Goal: Task Accomplishment & Management: Use online tool/utility

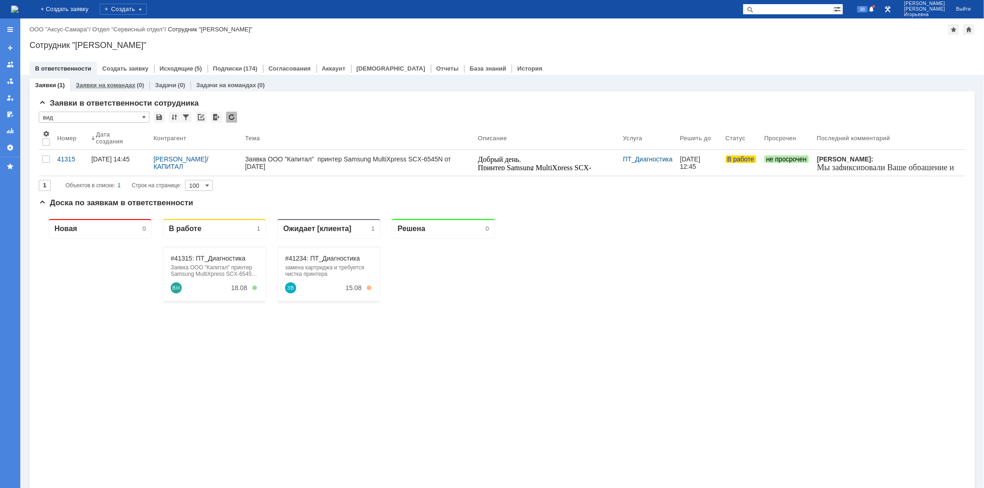
click at [98, 82] on link "Заявки на командах" at bounding box center [106, 85] width 60 height 7
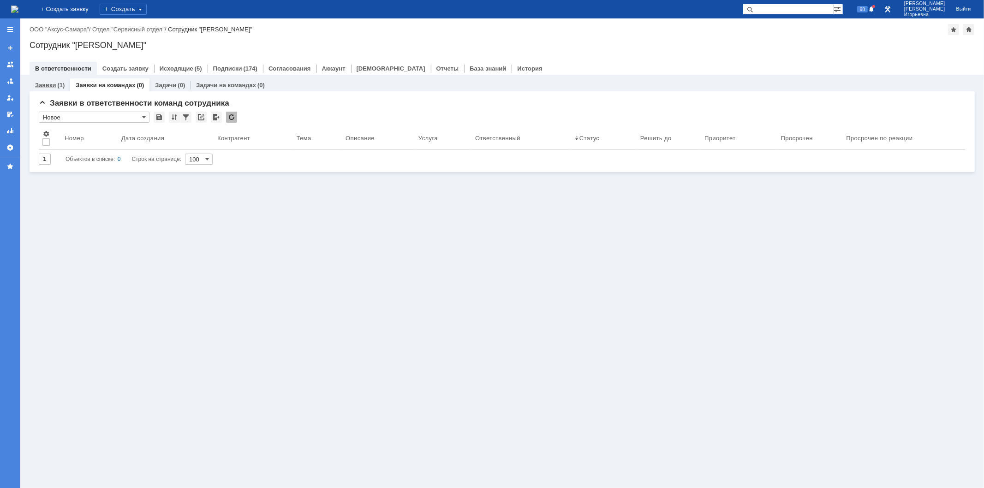
click at [54, 84] on link "Заявки" at bounding box center [45, 85] width 21 height 7
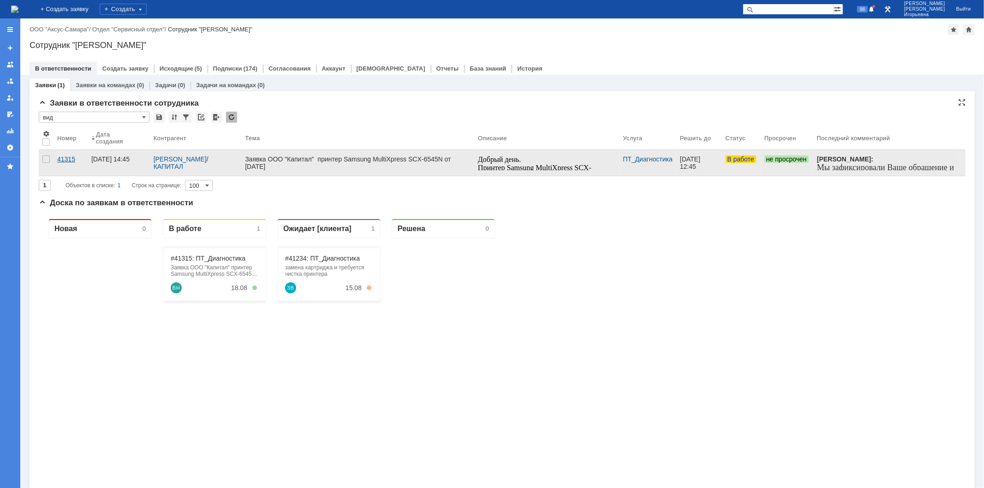
click at [67, 158] on div "41315" at bounding box center [70, 159] width 27 height 7
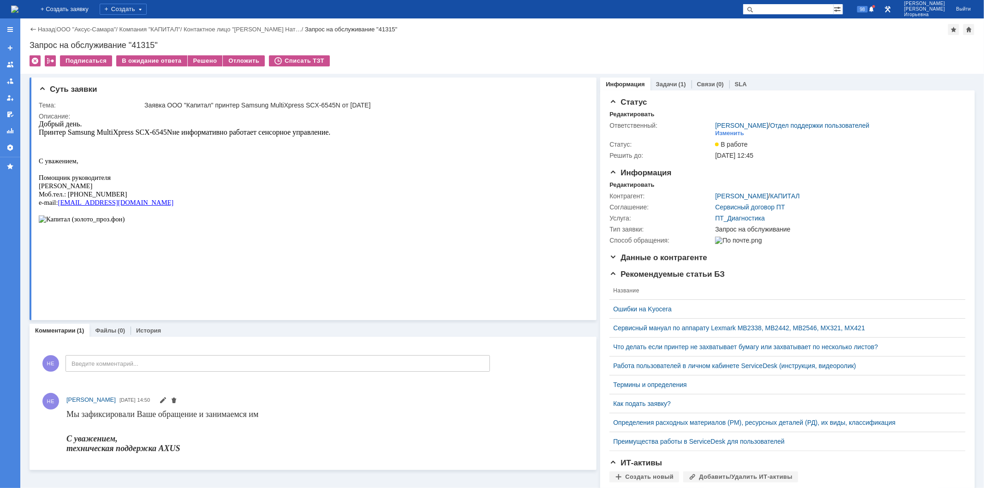
click at [666, 81] on link "Задачи" at bounding box center [666, 84] width 21 height 7
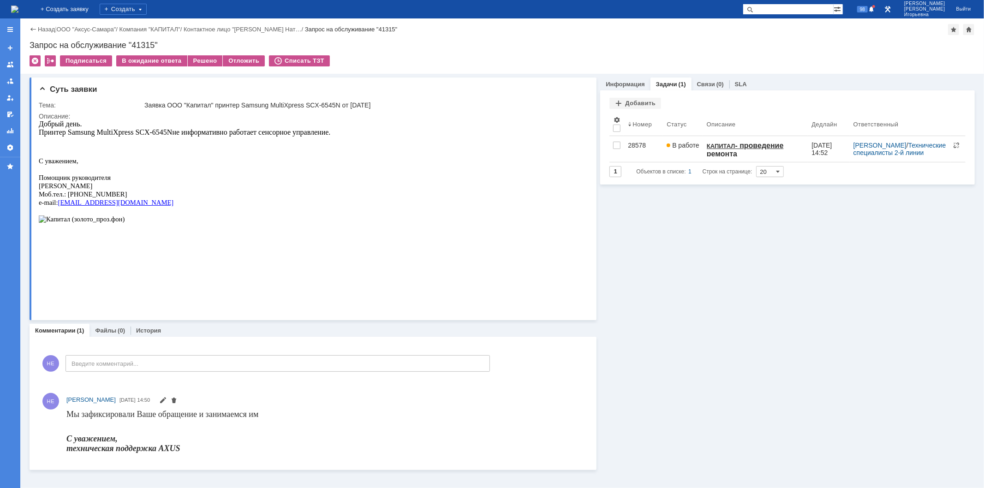
click at [18, 11] on img at bounding box center [14, 9] width 7 height 7
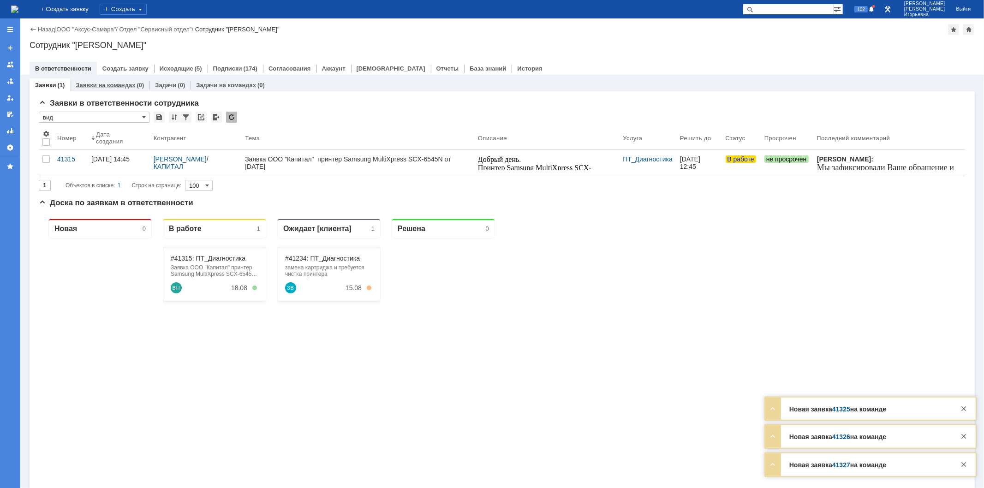
click at [102, 87] on link "Заявки на командах" at bounding box center [106, 85] width 60 height 7
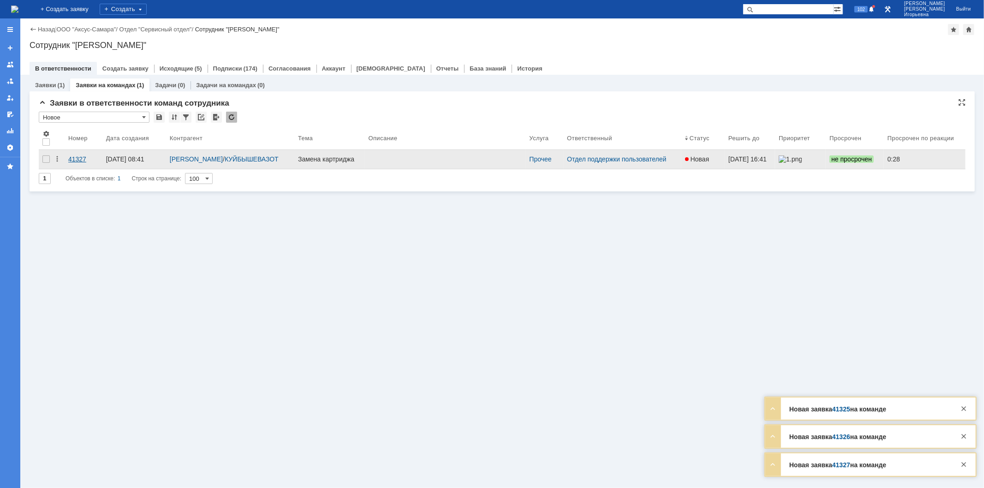
click at [75, 158] on div "41327" at bounding box center [83, 159] width 30 height 7
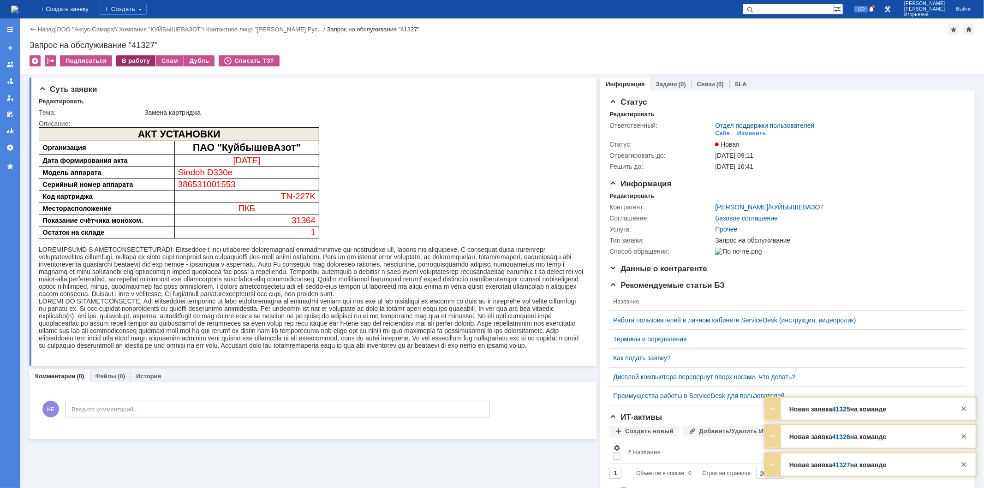
click at [134, 62] on div "В работу" at bounding box center [135, 60] width 39 height 11
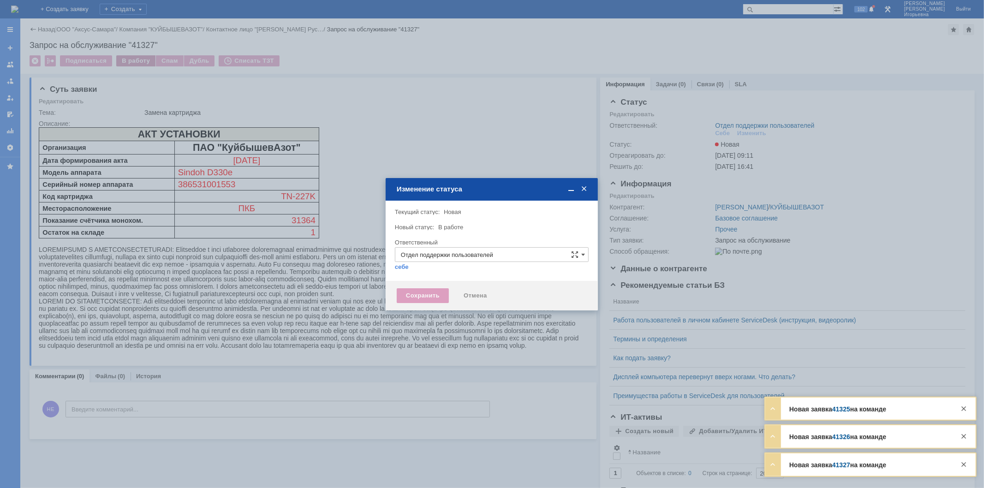
type input "[PERSON_NAME]"
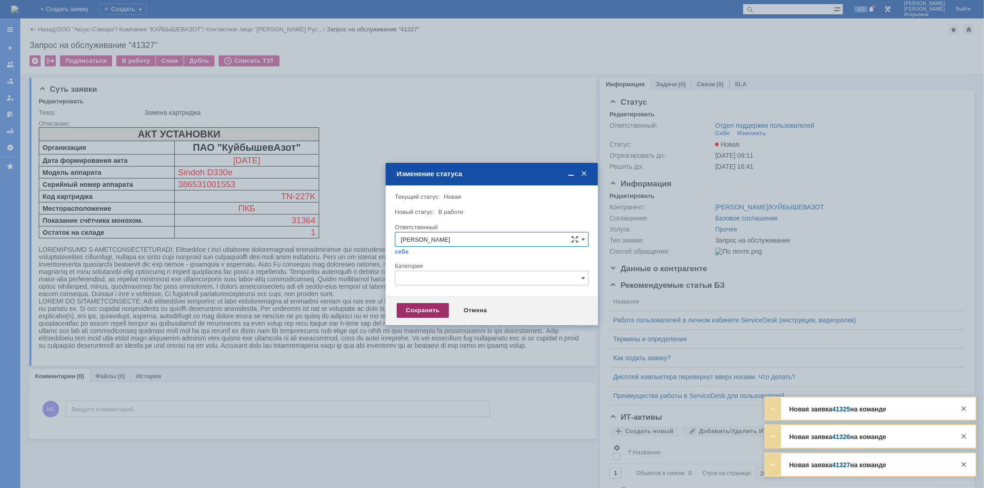
click at [431, 307] on div "Сохранить" at bounding box center [423, 310] width 52 height 15
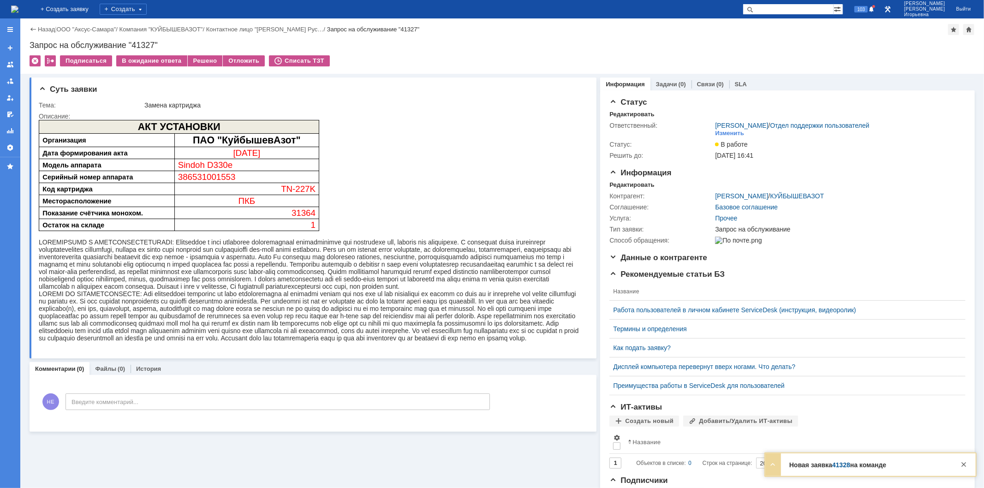
click at [18, 10] on img at bounding box center [14, 9] width 7 height 7
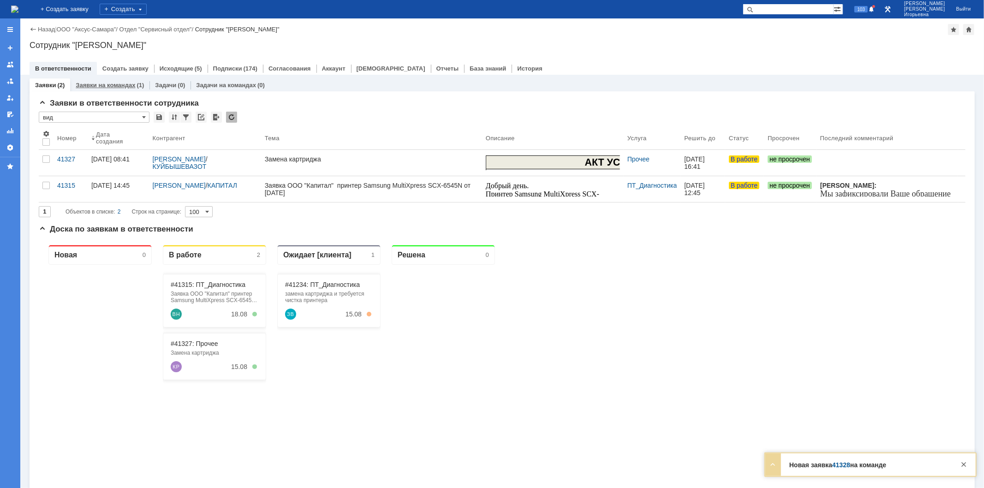
click at [105, 84] on link "Заявки на командах" at bounding box center [106, 85] width 60 height 7
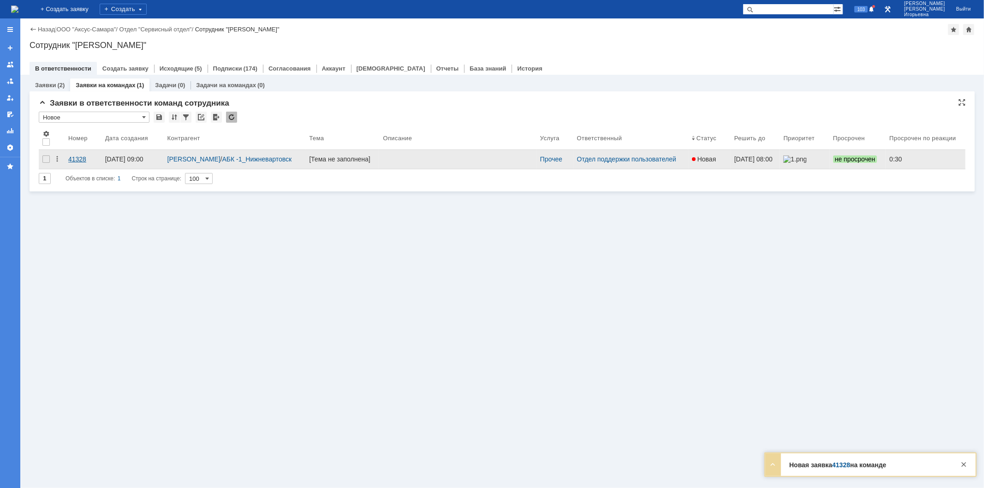
click at [75, 157] on div "41328" at bounding box center [83, 159] width 30 height 7
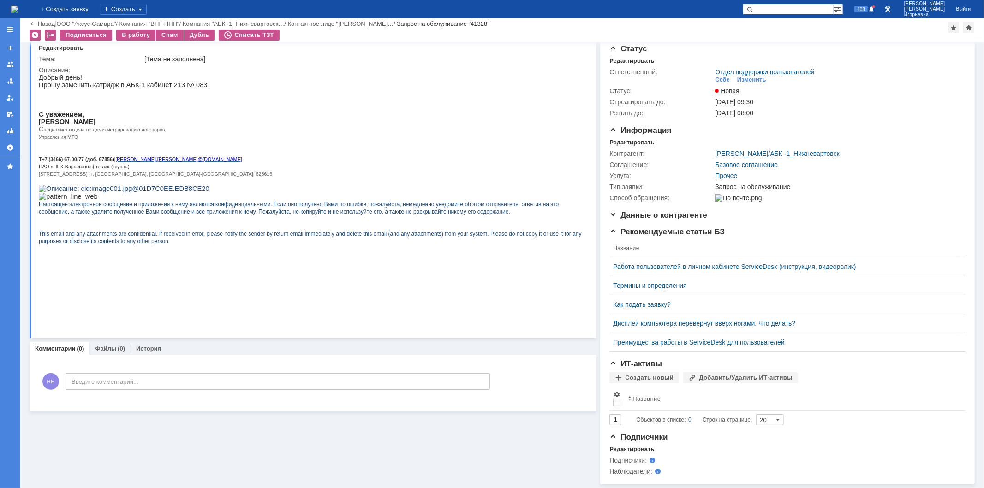
scroll to position [28, 0]
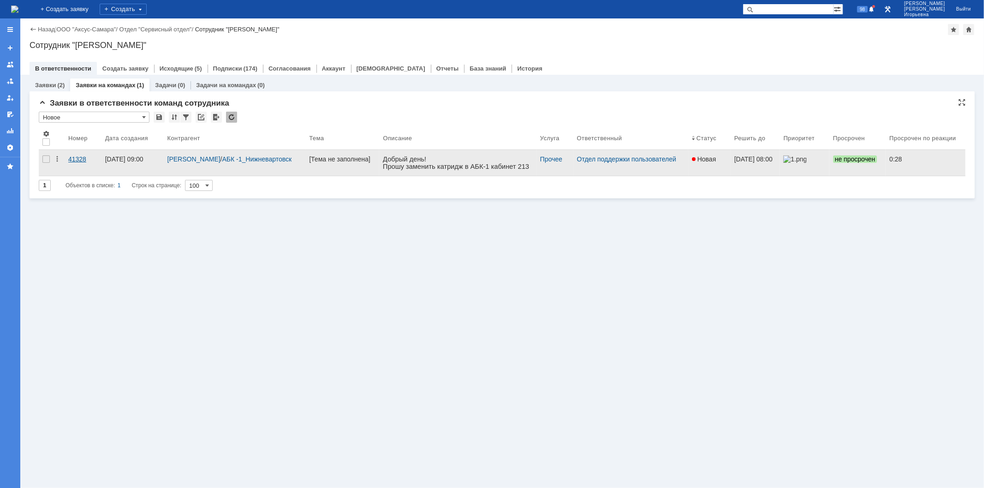
click at [84, 159] on div "41328" at bounding box center [83, 159] width 30 height 7
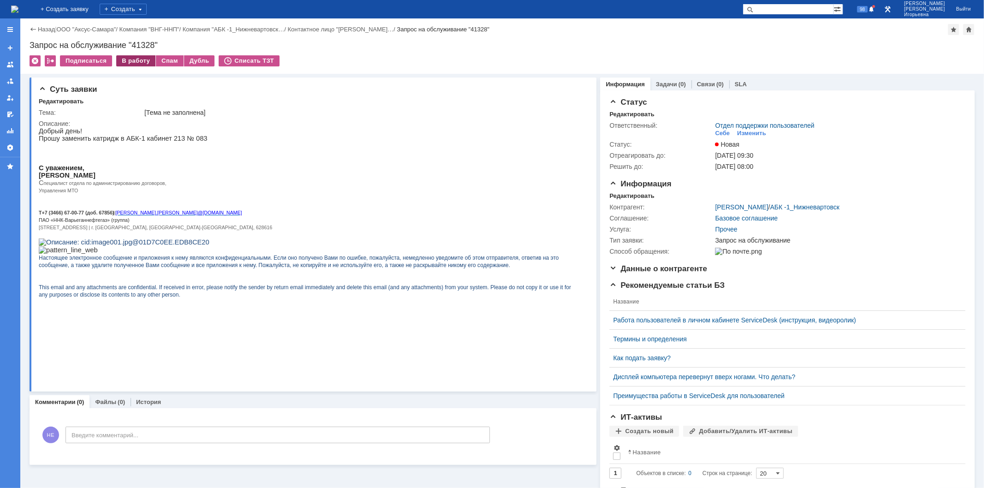
click at [135, 59] on div "В работу" at bounding box center [135, 60] width 39 height 11
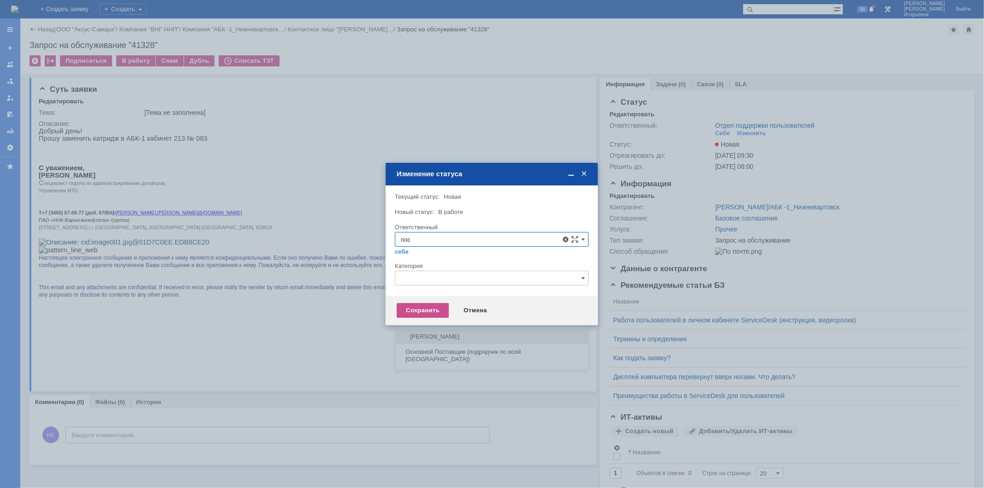
click at [459, 333] on span "Поселённова Виктория Александровна" at bounding box center [492, 336] width 182 height 7
type input "Поселённова Виктория Александровна"
click at [418, 312] on div "Сохранить" at bounding box center [423, 310] width 52 height 15
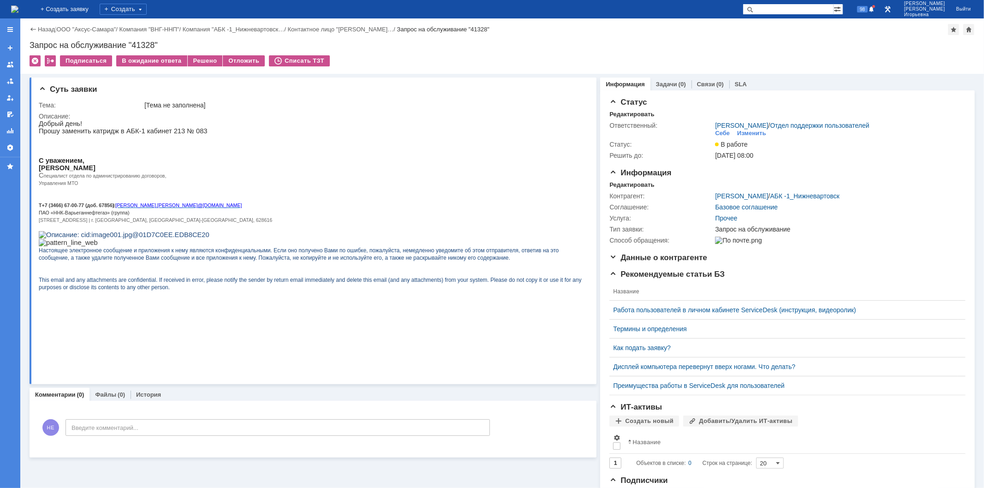
click at [142, 42] on div "Запрос на обслуживание "41328"" at bounding box center [503, 45] width 946 height 9
copy div "41328"
click at [18, 11] on img at bounding box center [14, 9] width 7 height 7
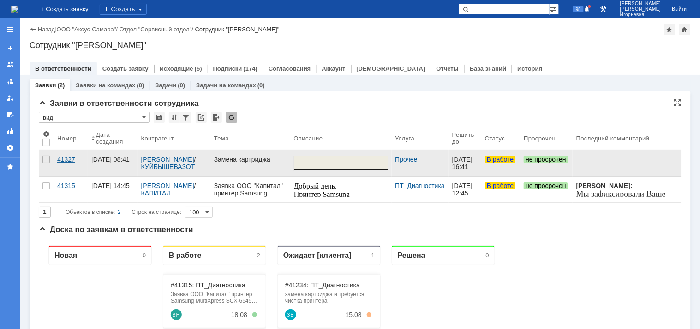
click at [62, 159] on div "41327" at bounding box center [70, 159] width 27 height 7
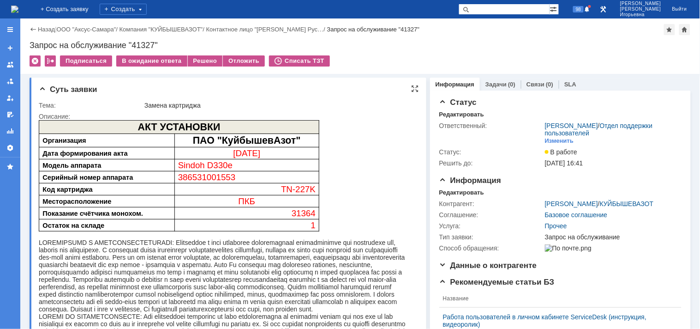
click at [205, 180] on span "386531001553" at bounding box center [207, 177] width 58 height 10
copy span "386531001553"
click at [300, 190] on span "TN-227K" at bounding box center [298, 189] width 35 height 10
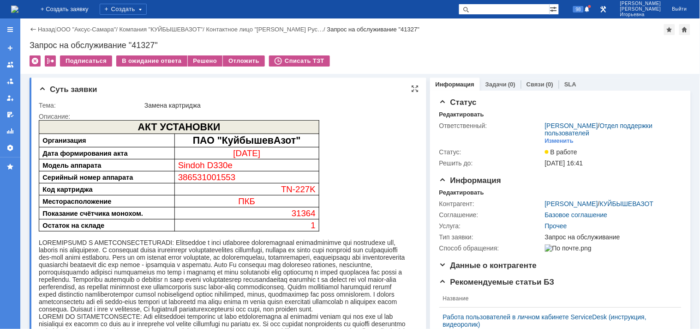
drag, startPoint x: 279, startPoint y: 192, endPoint x: 279, endPoint y: 187, distance: 5.1
click at [279, 192] on p "TN-227K" at bounding box center [247, 189] width 138 height 10
click at [279, 186] on p "TN-227K" at bounding box center [247, 189] width 138 height 10
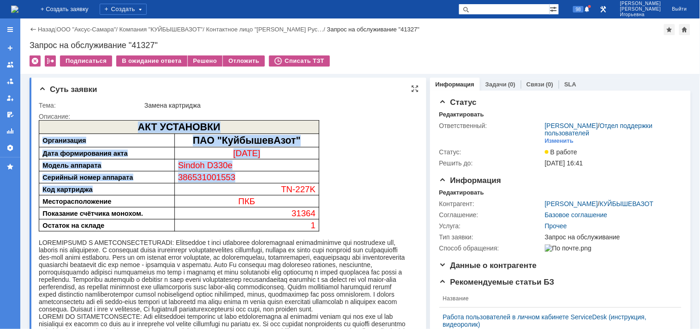
drag, startPoint x: 280, startPoint y: 187, endPoint x: 359, endPoint y: 180, distance: 78.7
click at [355, 180] on div "АКТ УСТАНОВКИ Организация ПАО "КуйбышевАзот" Дата формирования акта 15.08.2025 …" at bounding box center [224, 179] width 372 height 119
click at [357, 183] on div "АКТ УСТАНОВКИ Организация ПАО "КуйбышевАзот" Дата формирования акта 15.08.2025 …" at bounding box center [224, 179] width 372 height 119
click at [310, 183] on td "TN-227K" at bounding box center [246, 189] width 144 height 12
drag, startPoint x: 312, startPoint y: 184, endPoint x: 314, endPoint y: 191, distance: 7.3
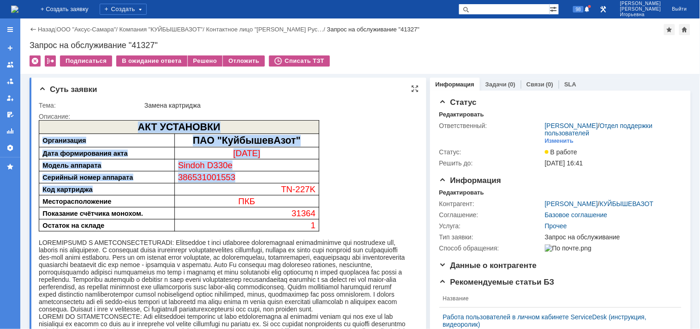
click at [312, 185] on span "TN-227K" at bounding box center [298, 189] width 35 height 10
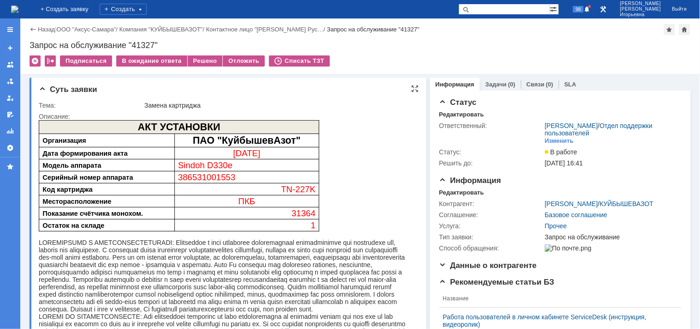
click at [296, 173] on p "386531001553" at bounding box center [247, 177] width 138 height 10
drag, startPoint x: 313, startPoint y: 186, endPoint x: 274, endPoint y: 186, distance: 39.7
click at [274, 186] on p "TN-227K" at bounding box center [247, 189] width 138 height 10
copy span "TN-227K"
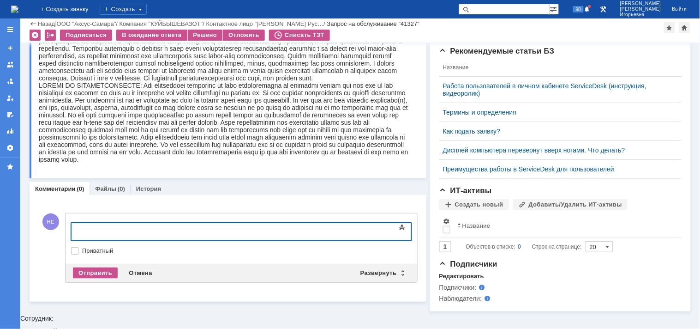
scroll to position [198, 0]
click at [85, 230] on div at bounding box center [145, 230] width 131 height 7
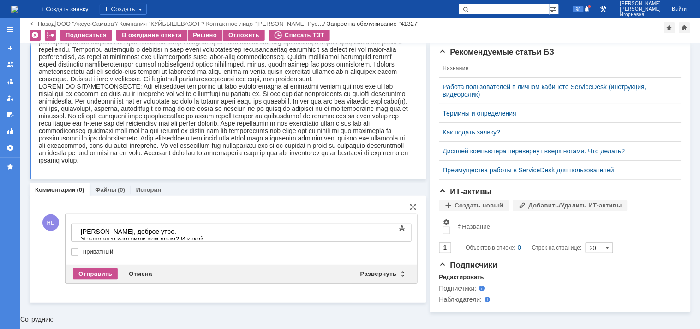
click at [211, 230] on div "Руслан, доброе утро. Установлен картридж или драм? И какой партномер?" at bounding box center [145, 238] width 131 height 22
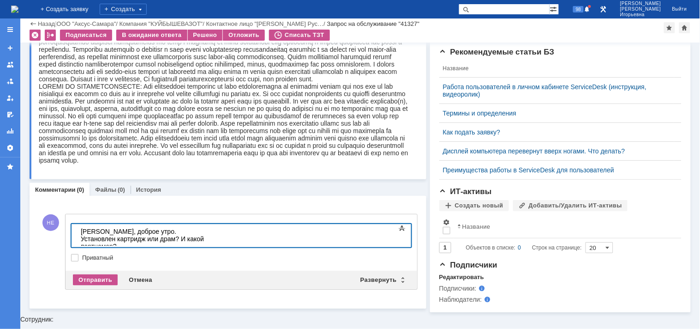
click at [82, 249] on div at bounding box center [145, 252] width 131 height 7
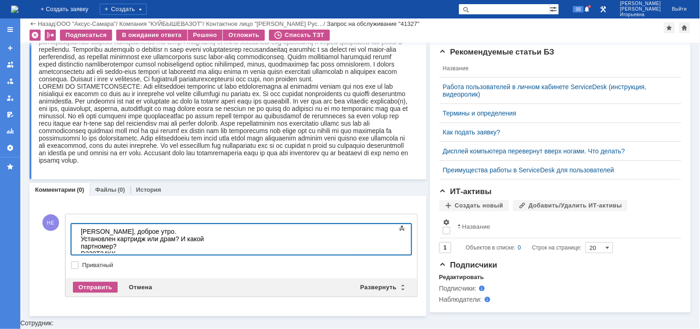
scroll to position [63, 4]
click at [83, 257] on div at bounding box center [145, 260] width 131 height 7
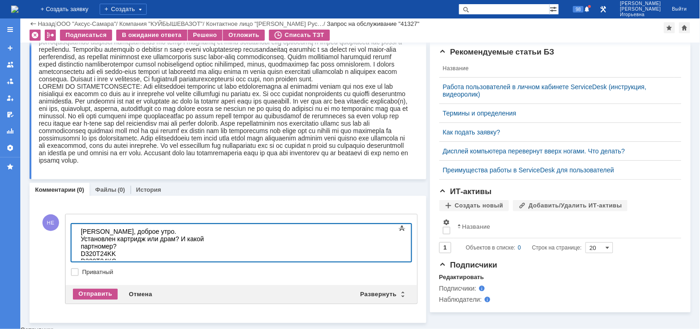
scroll to position [57, 3]
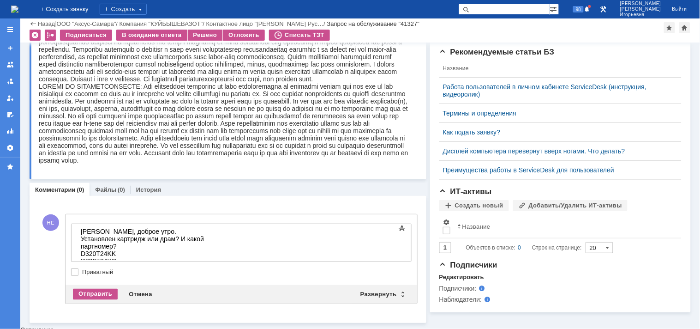
click at [83, 264] on div at bounding box center [145, 267] width 131 height 7
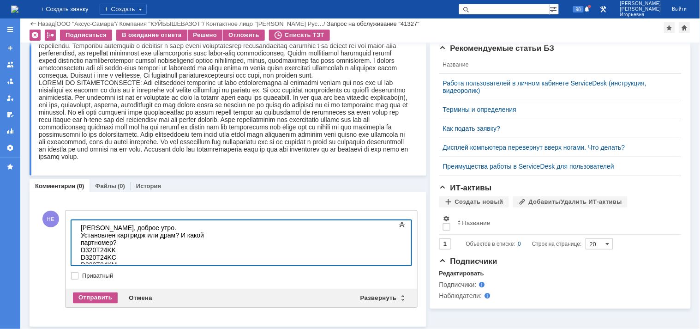
scroll to position [49, 5]
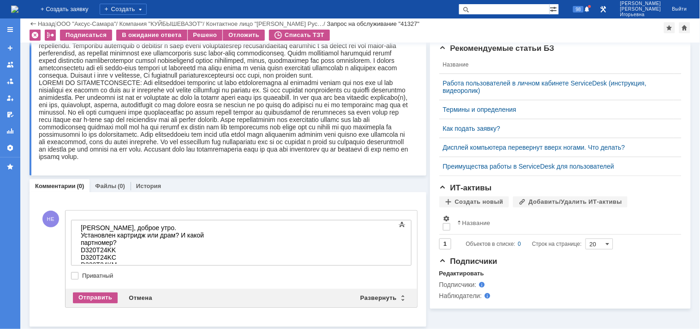
drag, startPoint x: 82, startPoint y: 253, endPoint x: 90, endPoint y: 263, distance: 12.5
click at [85, 268] on div at bounding box center [145, 271] width 131 height 7
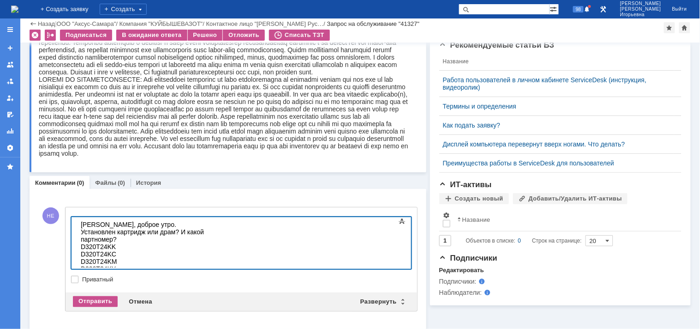
scroll to position [42, 4]
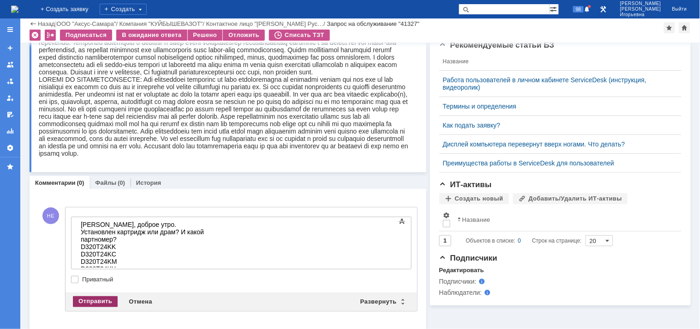
click at [96, 299] on div "Отправить" at bounding box center [95, 301] width 45 height 11
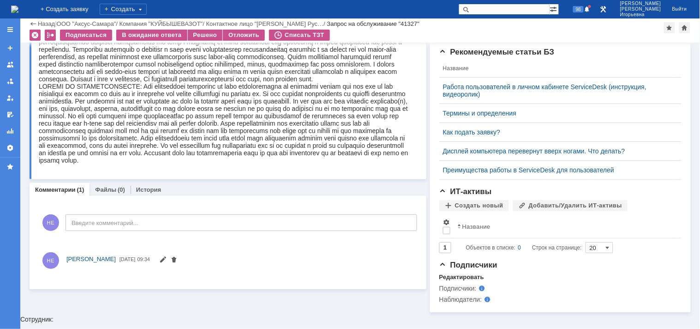
scroll to position [202, 0]
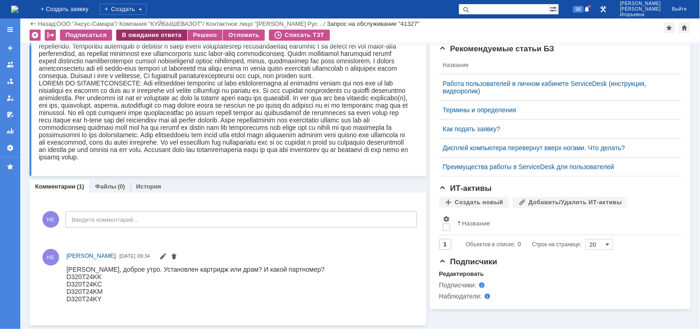
click at [144, 34] on div "В ожидание ответа" at bounding box center [151, 35] width 71 height 11
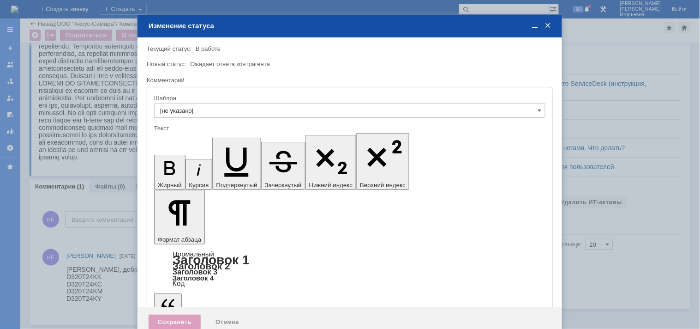
scroll to position [0, 0]
click at [170, 314] on div "Сохранить" at bounding box center [175, 321] width 52 height 15
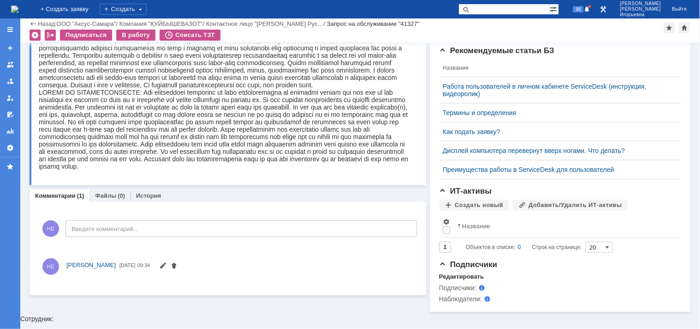
scroll to position [209, 0]
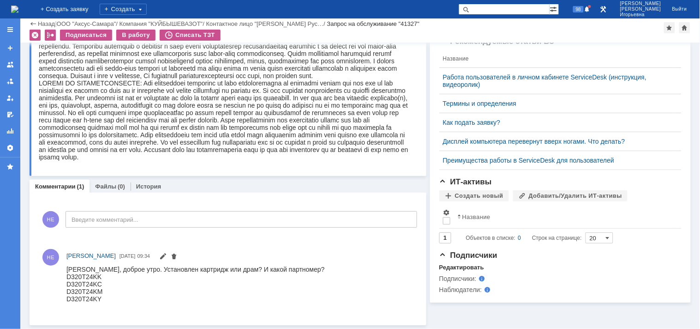
click at [18, 10] on img at bounding box center [14, 9] width 7 height 7
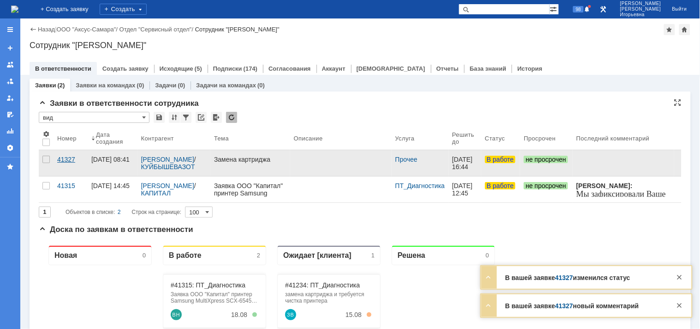
click at [66, 156] on div "41327" at bounding box center [70, 159] width 27 height 7
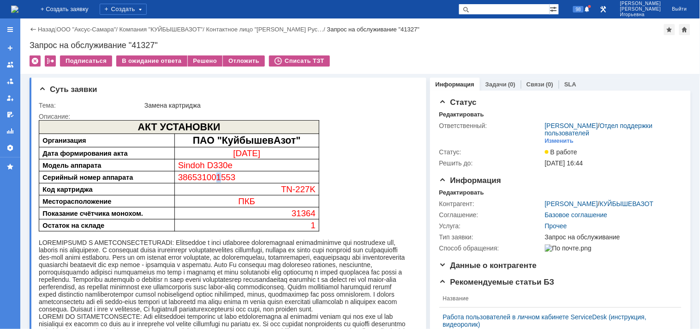
click at [219, 178] on span "386531001553" at bounding box center [207, 177] width 58 height 10
drag, startPoint x: 244, startPoint y: 174, endPoint x: 176, endPoint y: 175, distance: 67.9
click at [176, 175] on td "386531001553" at bounding box center [246, 177] width 144 height 12
copy span "386531001553"
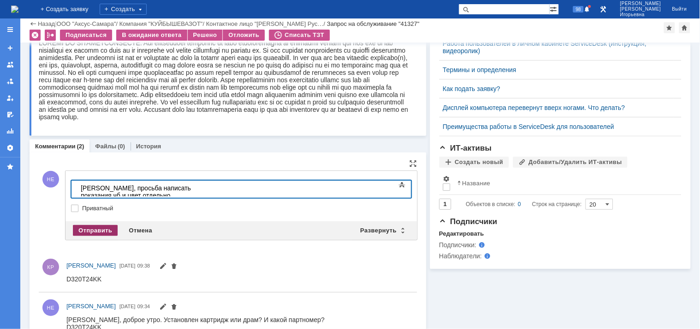
click at [91, 227] on div "Отправить" at bounding box center [95, 230] width 45 height 11
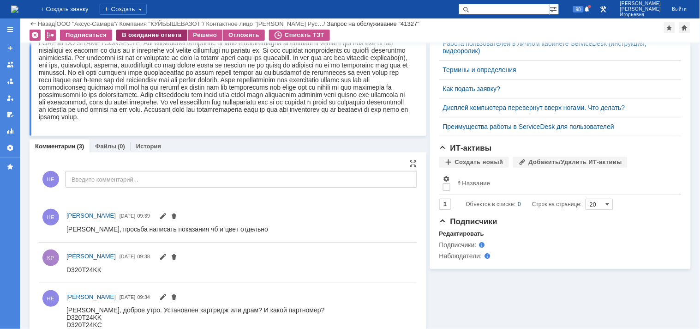
click at [140, 31] on div "В ожидание ответа" at bounding box center [151, 35] width 71 height 11
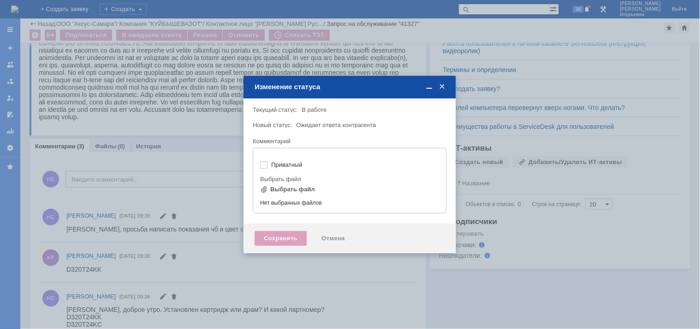
type input "[не указано]"
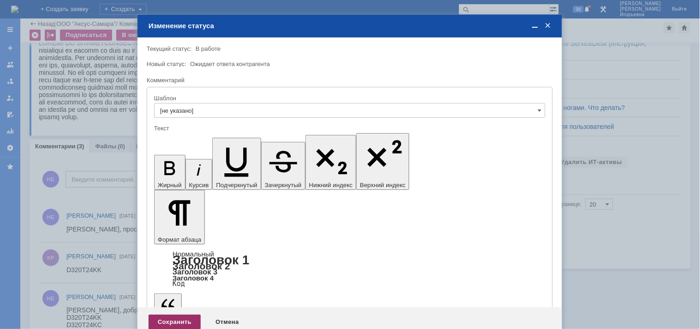
click at [179, 314] on div "Сохранить" at bounding box center [175, 321] width 52 height 15
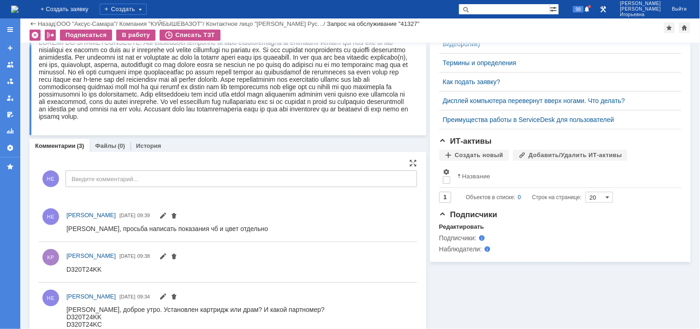
click at [18, 10] on img at bounding box center [14, 9] width 7 height 7
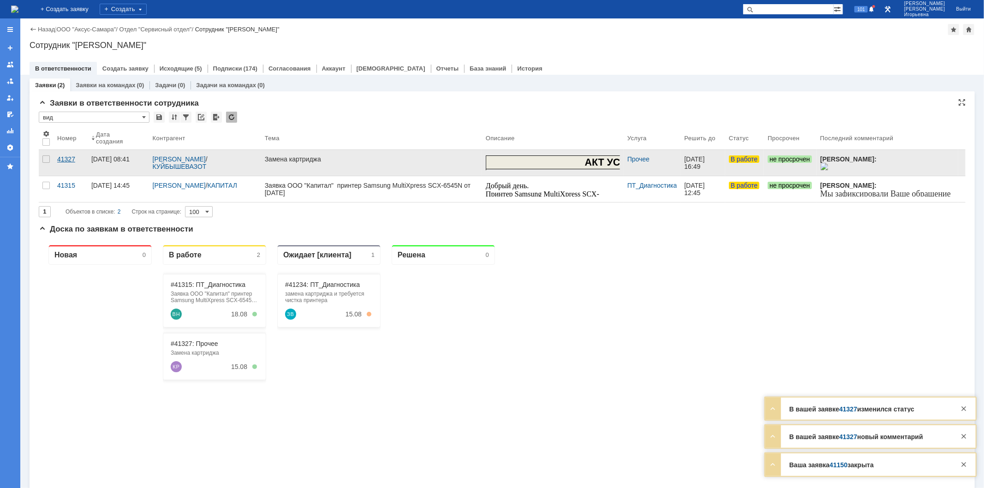
click at [66, 159] on div "41327" at bounding box center [70, 159] width 27 height 7
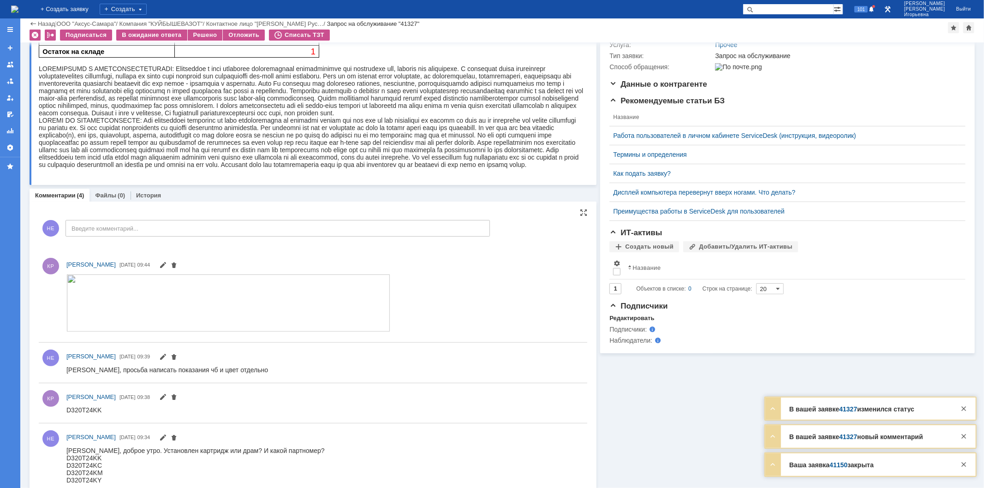
scroll to position [154, 0]
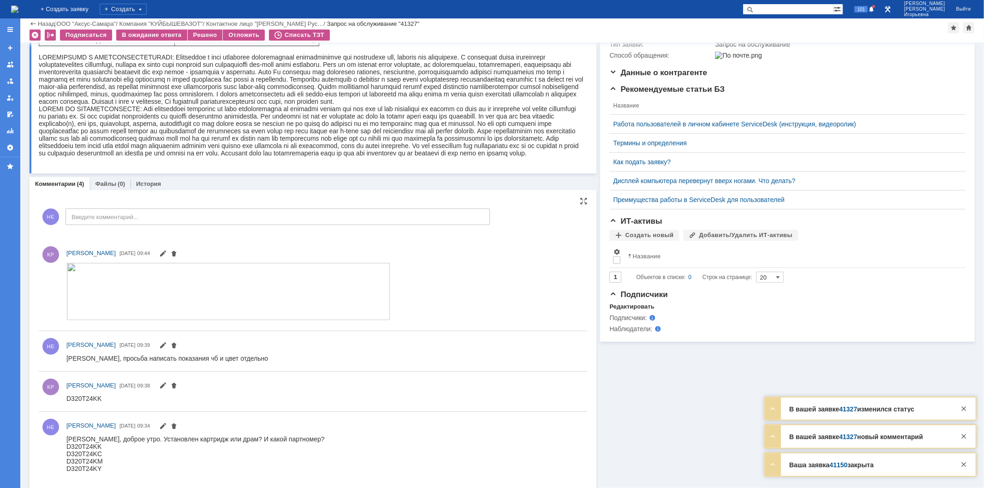
click at [159, 284] on img at bounding box center [228, 291] width 324 height 57
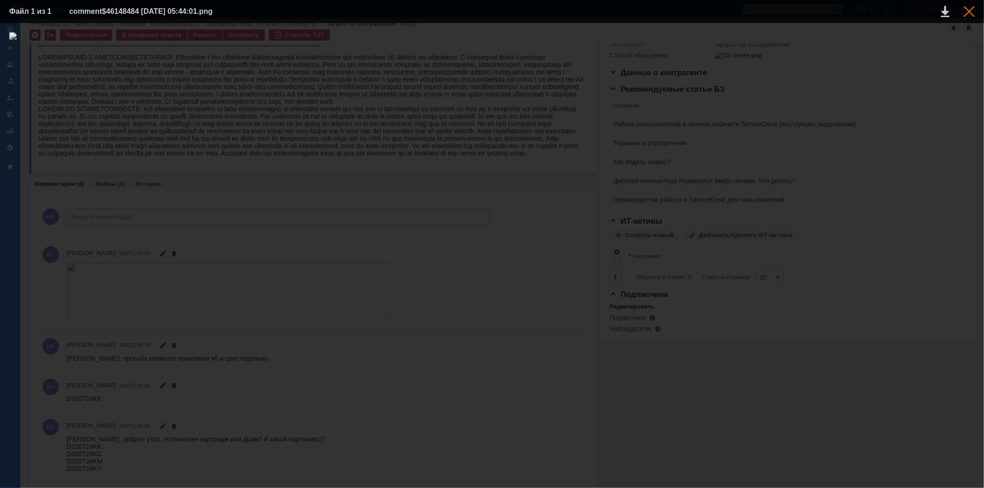
click at [700, 13] on div at bounding box center [969, 11] width 11 height 11
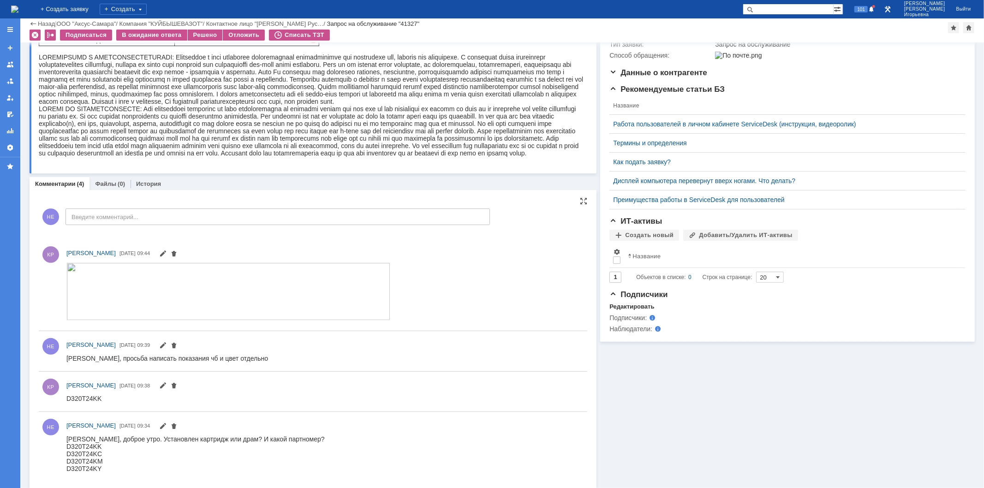
click at [107, 294] on img at bounding box center [228, 291] width 324 height 57
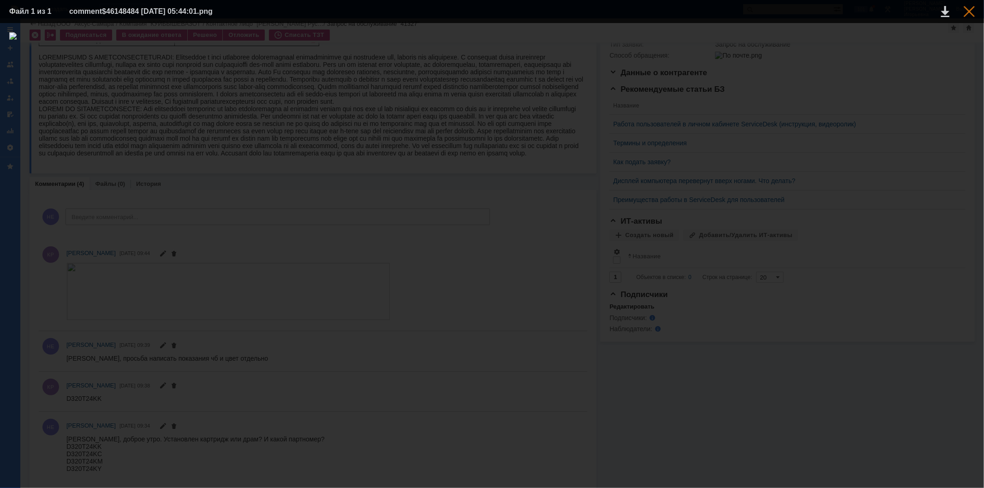
click at [700, 12] on div at bounding box center [969, 11] width 11 height 11
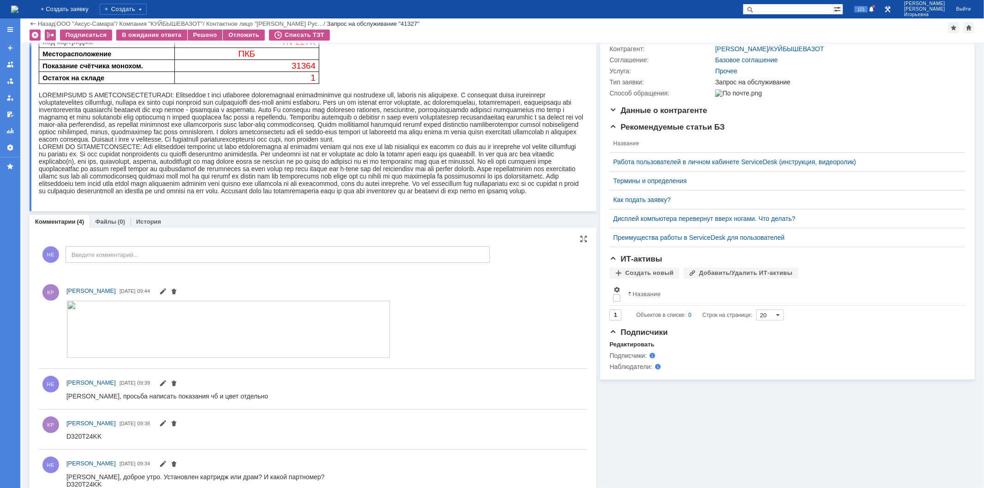
scroll to position [10, 0]
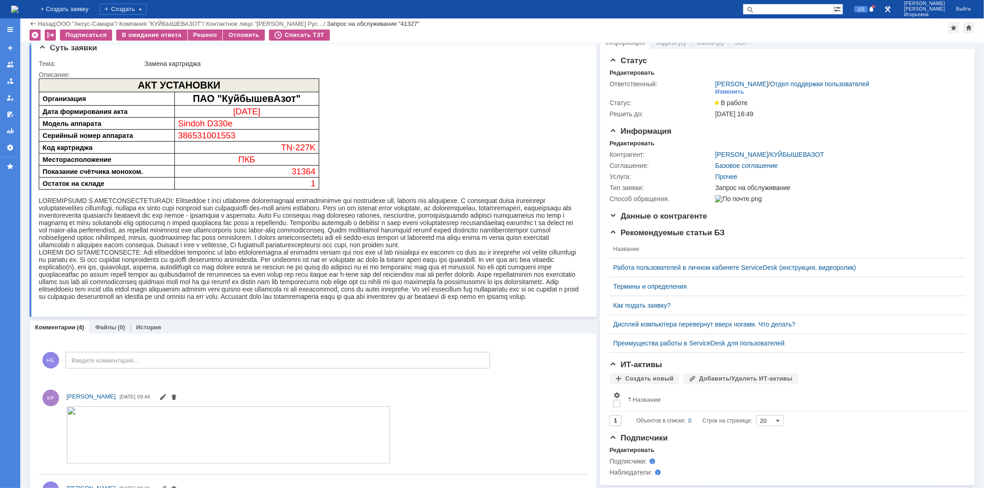
click at [18, 8] on img at bounding box center [14, 9] width 7 height 7
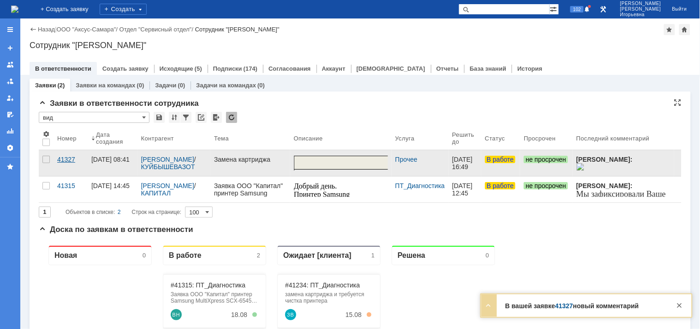
click at [68, 157] on div "41327" at bounding box center [70, 159] width 27 height 7
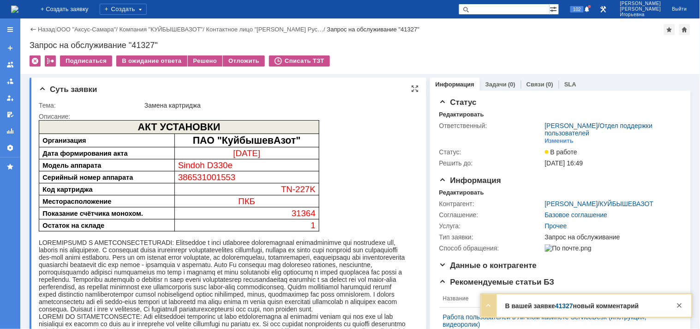
click at [198, 178] on span "386531001553" at bounding box center [207, 177] width 58 height 10
copy span "386531001553"
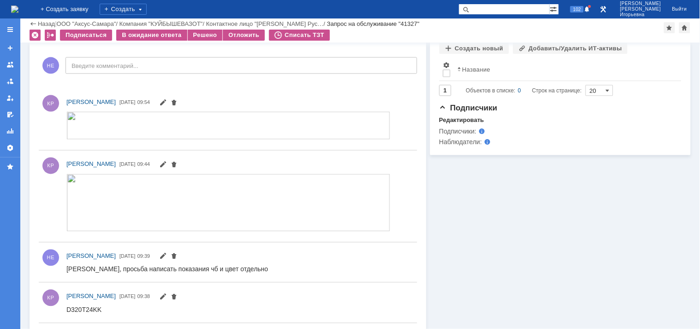
scroll to position [359, 0]
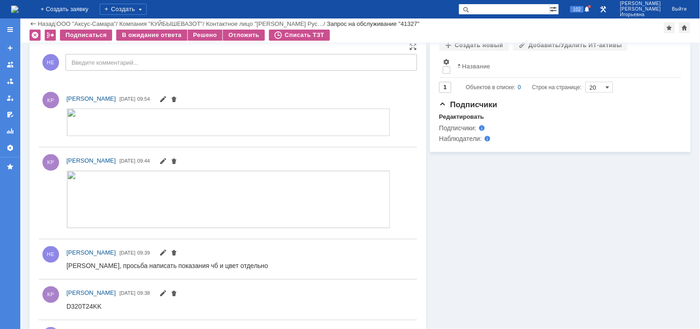
click at [364, 124] on img at bounding box center [228, 122] width 324 height 28
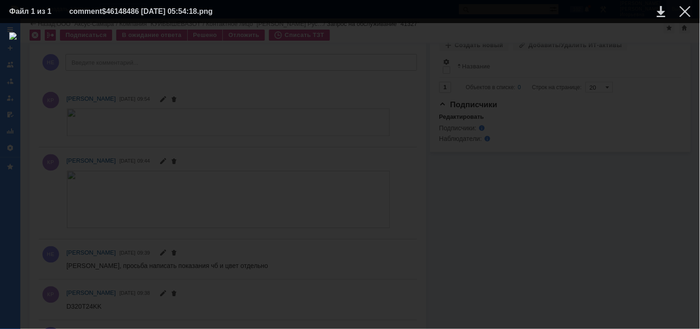
click at [685, 7] on div at bounding box center [685, 11] width 11 height 11
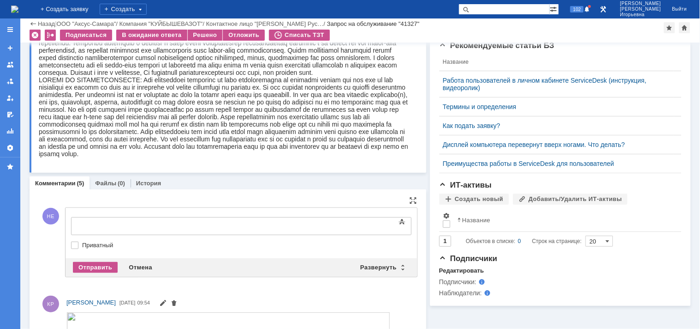
scroll to position [0, 0]
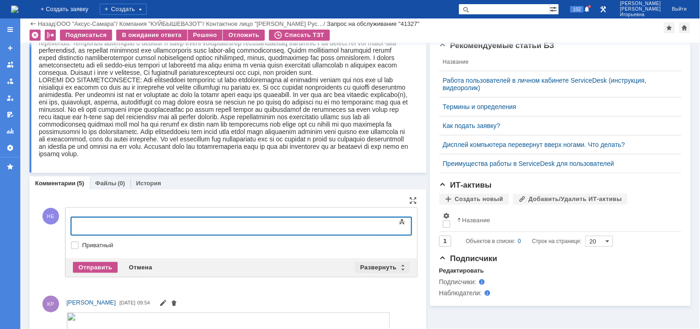
click at [399, 265] on div "Развернуть" at bounding box center [382, 267] width 55 height 11
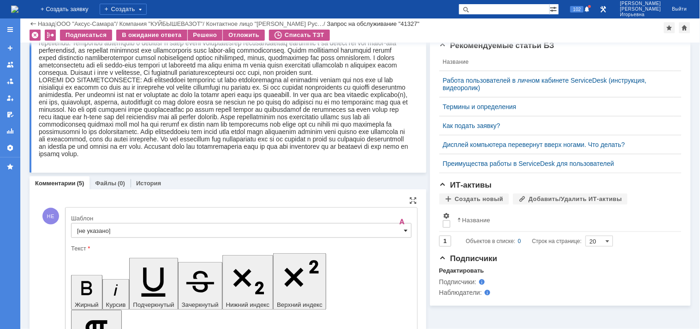
click at [404, 231] on span at bounding box center [406, 230] width 4 height 7
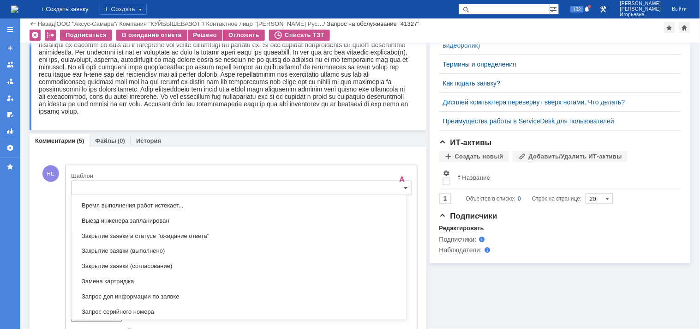
scroll to position [477, 0]
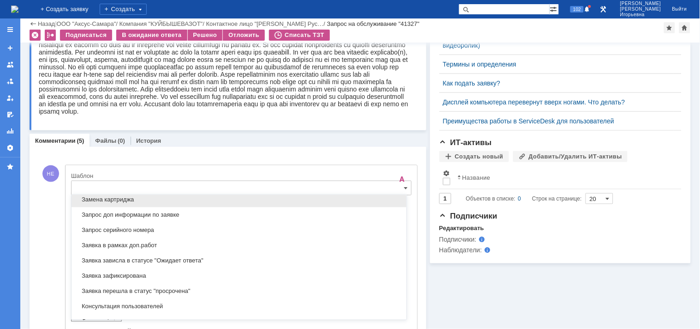
click at [105, 199] on span "Замена картриджа" at bounding box center [239, 199] width 324 height 7
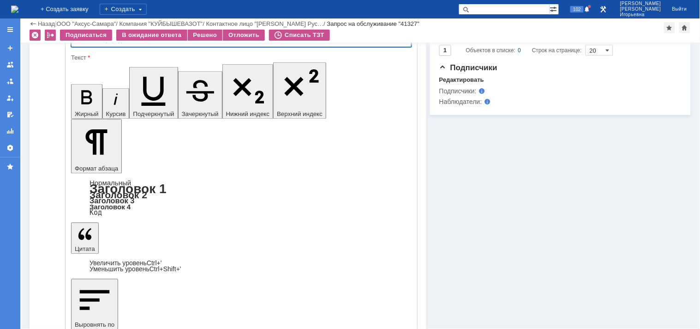
type input "Замена картриджа"
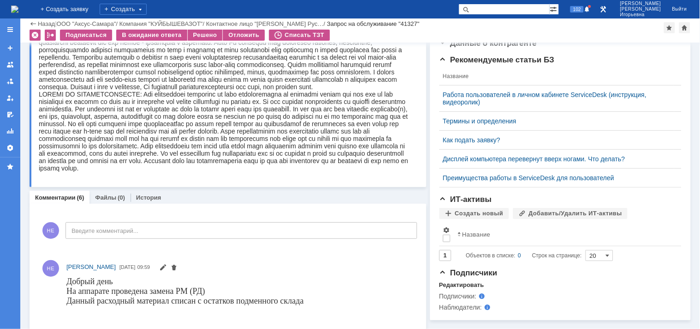
scroll to position [0, 0]
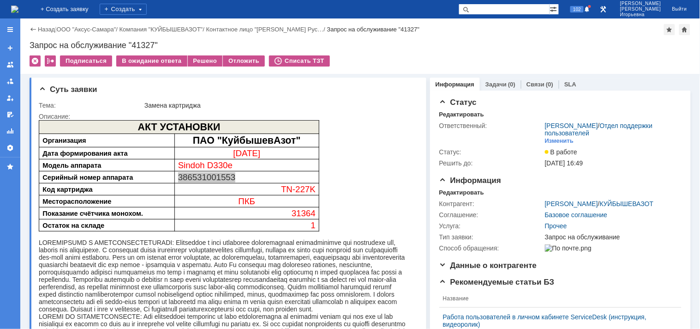
click at [148, 45] on div "Запрос на обслуживание "41327"" at bounding box center [360, 45] width 661 height 9
copy div "41327"
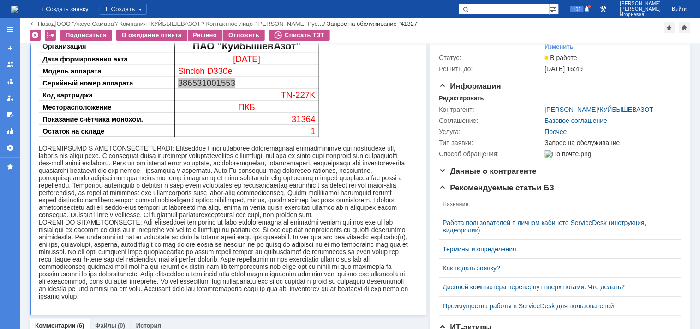
scroll to position [51, 0]
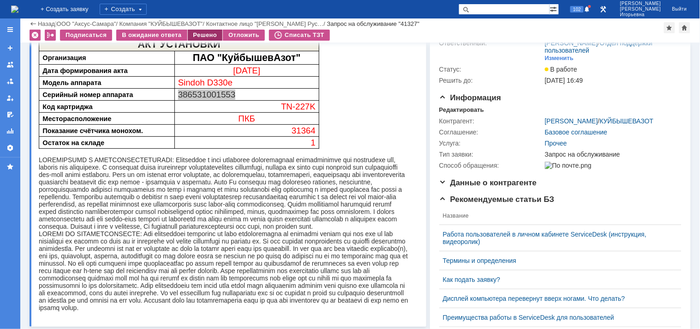
click at [203, 35] on div "Решено" at bounding box center [205, 35] width 35 height 11
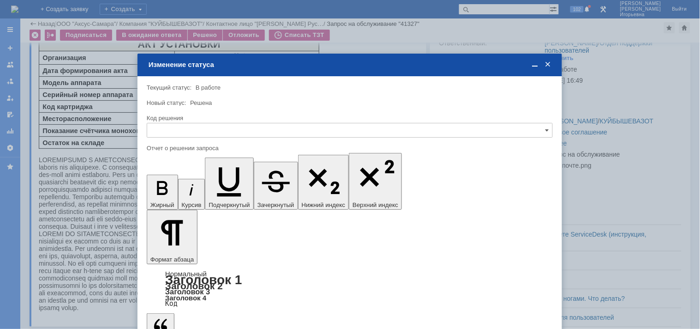
scroll to position [0, 0]
drag, startPoint x: 168, startPoint y: 127, endPoint x: 171, endPoint y: 135, distance: 8.6
click at [168, 126] on input "text" at bounding box center [350, 130] width 406 height 15
click at [170, 191] on span "Решено" at bounding box center [350, 192] width 394 height 7
type input "Решено"
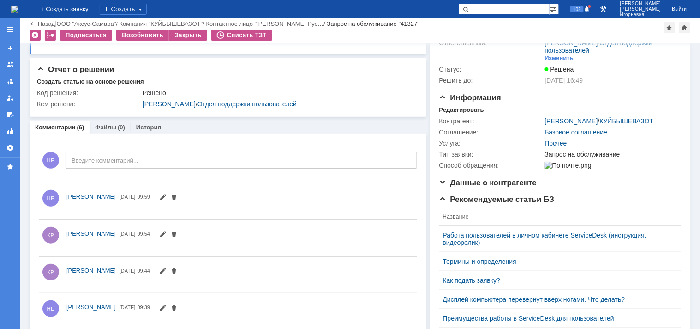
click at [18, 6] on img at bounding box center [14, 9] width 7 height 7
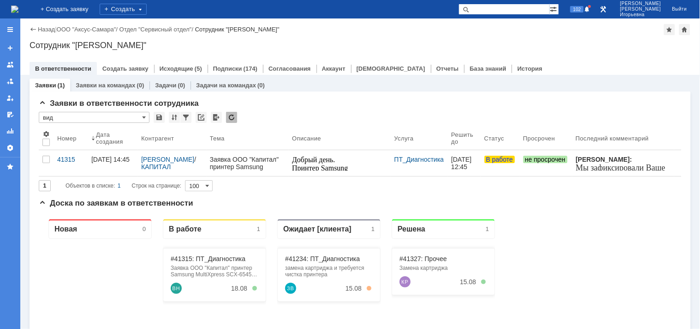
click at [502, 11] on input "text" at bounding box center [504, 9] width 91 height 11
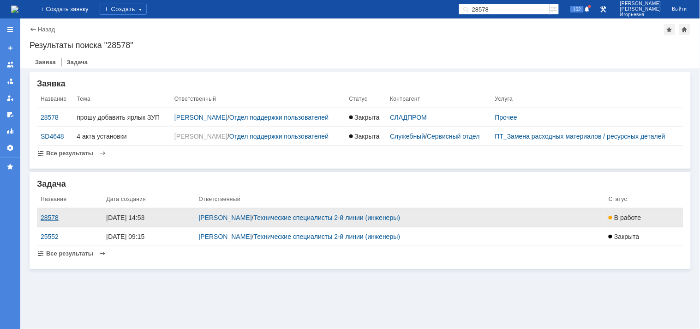
click at [49, 217] on div "28578" at bounding box center [70, 217] width 58 height 7
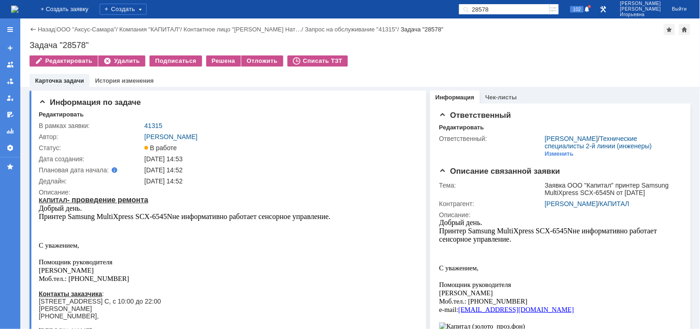
click at [523, 8] on input "28578" at bounding box center [504, 9] width 91 height 11
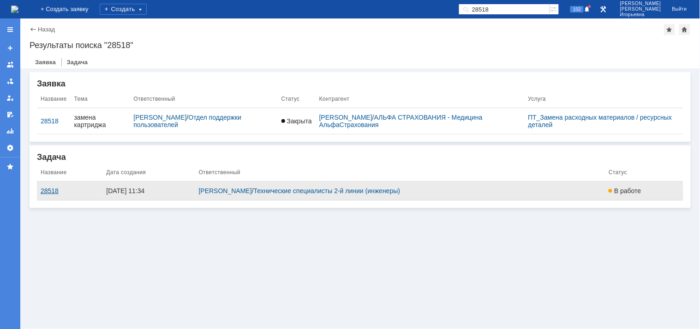
click at [51, 190] on div "28518" at bounding box center [70, 190] width 58 height 7
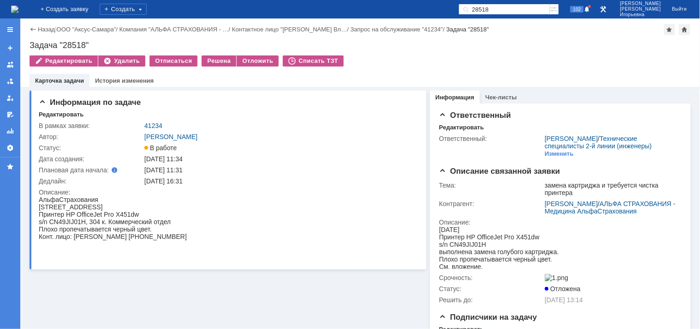
click at [18, 7] on img at bounding box center [14, 9] width 7 height 7
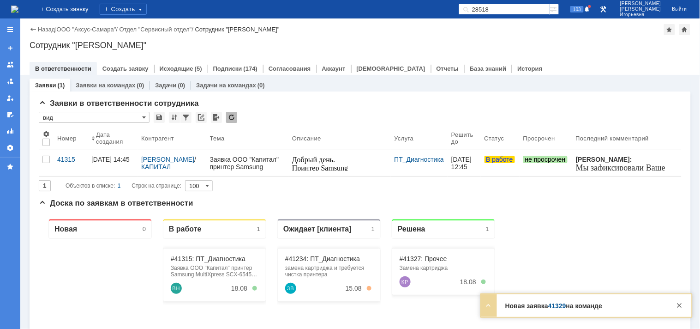
drag, startPoint x: 524, startPoint y: 8, endPoint x: 537, endPoint y: 1, distance: 14.3
click at [524, 8] on input "28518" at bounding box center [504, 9] width 91 height 11
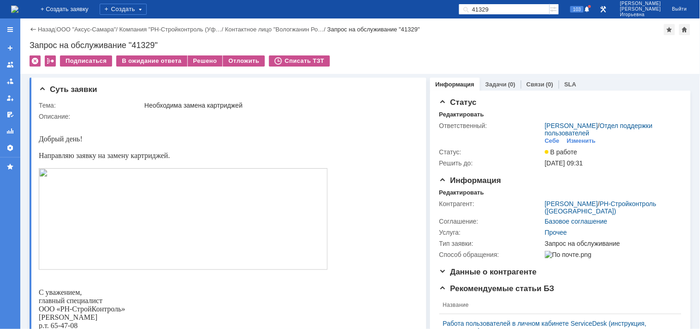
click at [18, 6] on img at bounding box center [14, 9] width 7 height 7
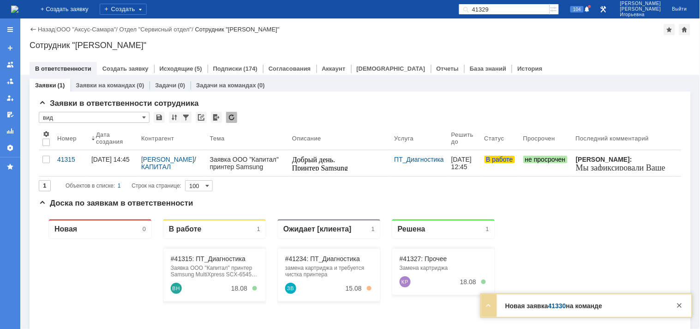
click at [527, 10] on input "41329" at bounding box center [504, 9] width 91 height 11
type input "41330"
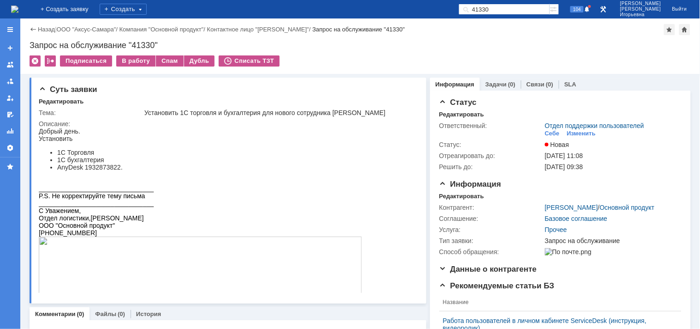
click at [18, 6] on img at bounding box center [14, 9] width 7 height 7
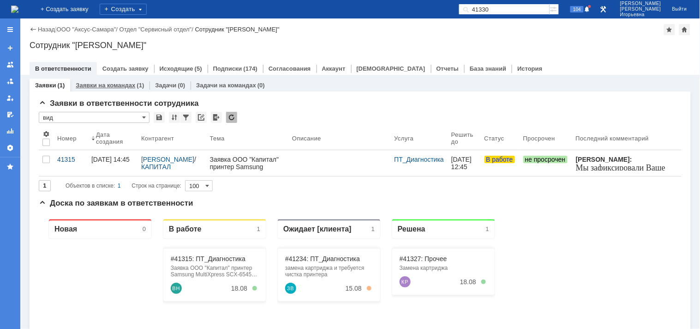
click at [112, 86] on link "Заявки на командах" at bounding box center [106, 85] width 60 height 7
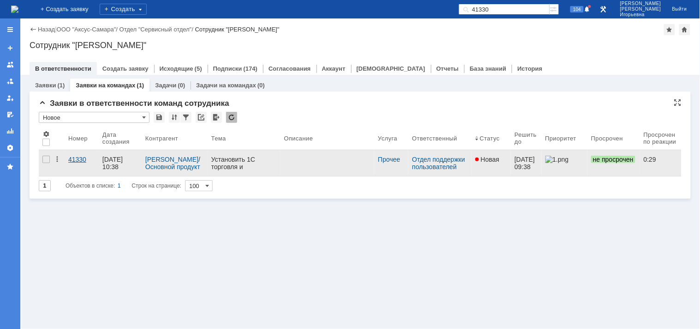
click at [80, 156] on div "41330" at bounding box center [81, 159] width 27 height 7
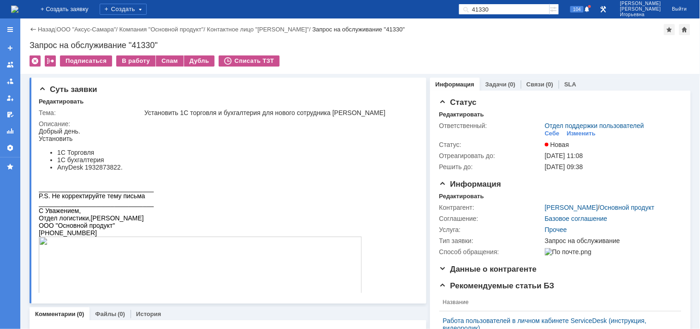
click at [17, 10] on img at bounding box center [14, 9] width 7 height 7
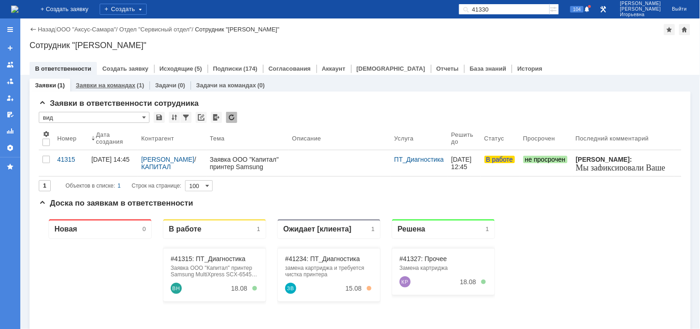
click at [101, 82] on link "Заявки на командах" at bounding box center [106, 85] width 60 height 7
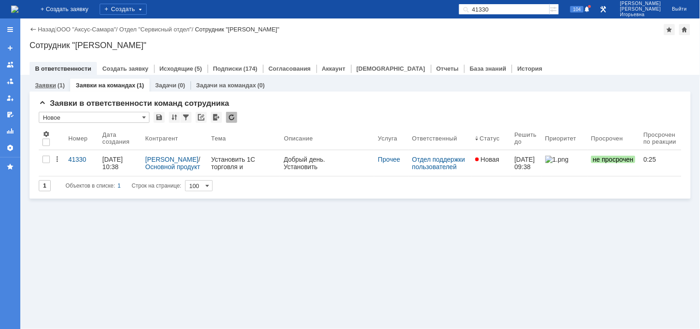
click at [53, 85] on link "Заявки" at bounding box center [45, 85] width 21 height 7
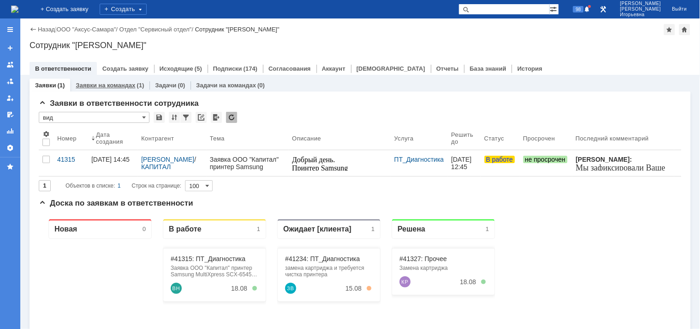
click at [107, 85] on link "Заявки на командах" at bounding box center [106, 85] width 60 height 7
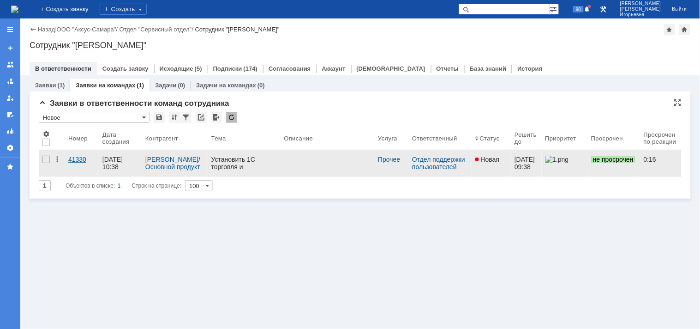
click at [74, 162] on div "41330" at bounding box center [81, 159] width 27 height 7
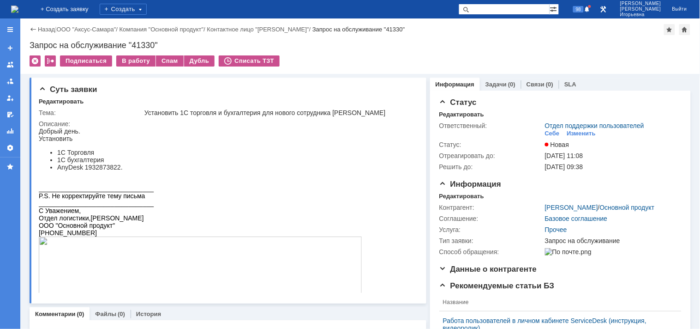
click at [18, 13] on img at bounding box center [14, 9] width 7 height 7
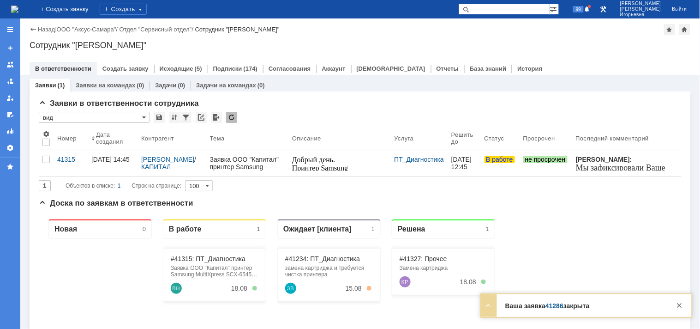
click at [115, 85] on link "Заявки на командах" at bounding box center [106, 85] width 60 height 7
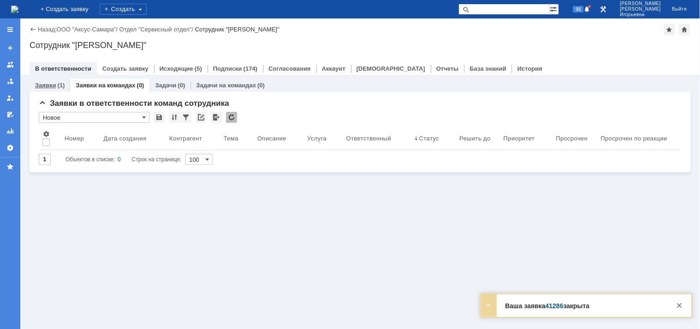
click at [48, 86] on link "Заявки" at bounding box center [45, 85] width 21 height 7
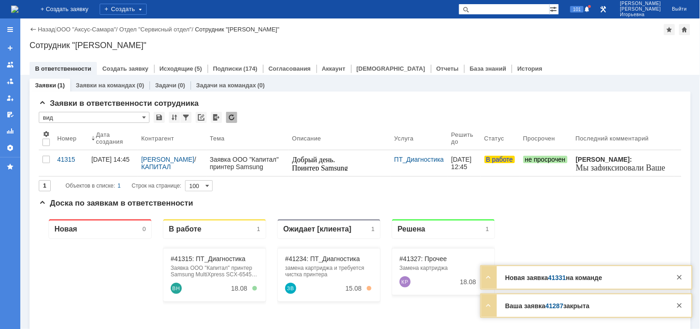
drag, startPoint x: 508, startPoint y: 11, endPoint x: 509, endPoint y: 2, distance: 8.4
click at [508, 8] on input "text" at bounding box center [504, 9] width 91 height 11
type input "41331"
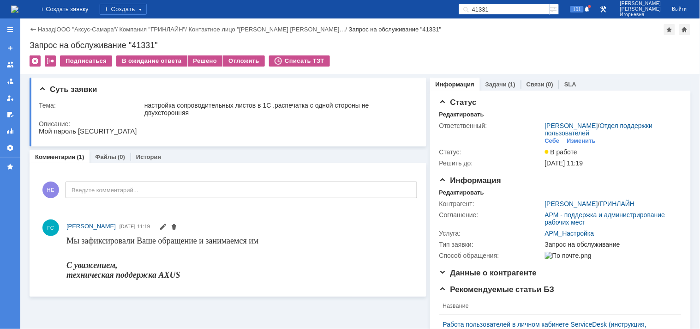
click at [18, 7] on img at bounding box center [14, 9] width 7 height 7
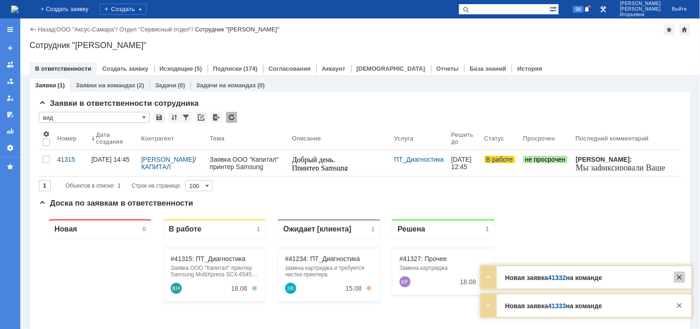
click at [680, 277] on div at bounding box center [679, 276] width 11 height 11
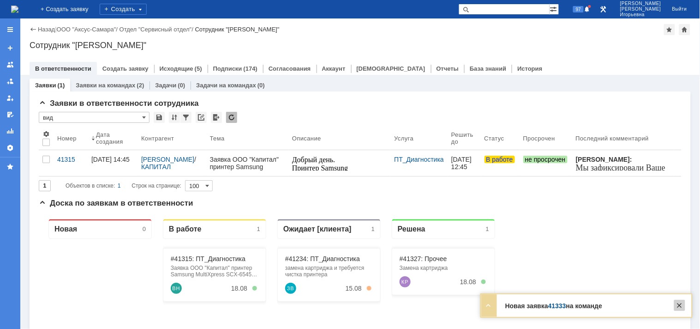
click at [678, 306] on div at bounding box center [679, 305] width 11 height 11
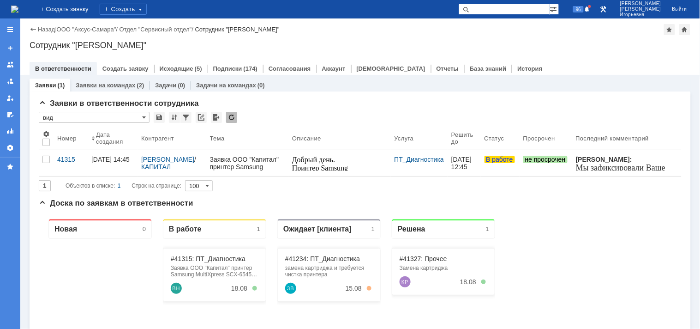
click at [102, 82] on link "Заявки на командах" at bounding box center [106, 85] width 60 height 7
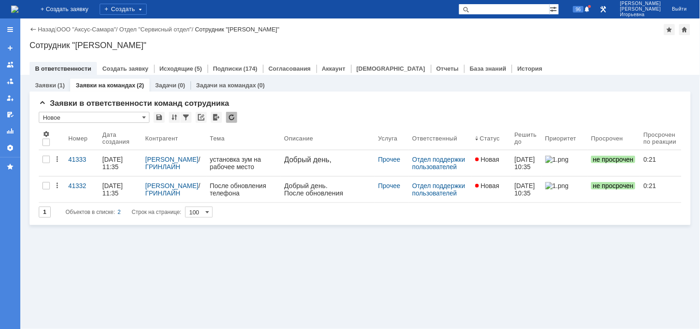
click at [81, 186] on div "41332" at bounding box center [81, 185] width 27 height 7
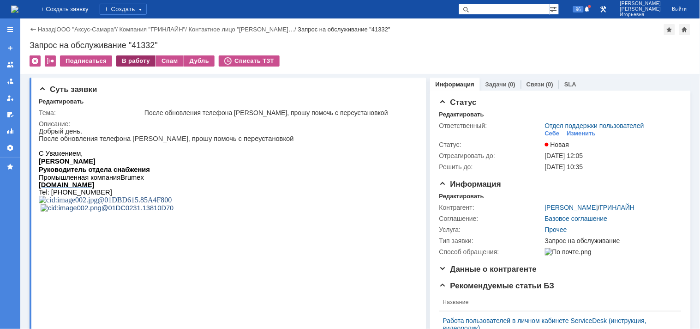
click at [136, 61] on div "В работу" at bounding box center [135, 60] width 39 height 11
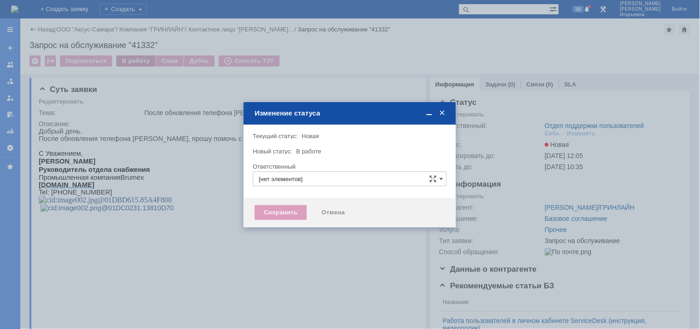
type input "Отдел поддержки пользователей"
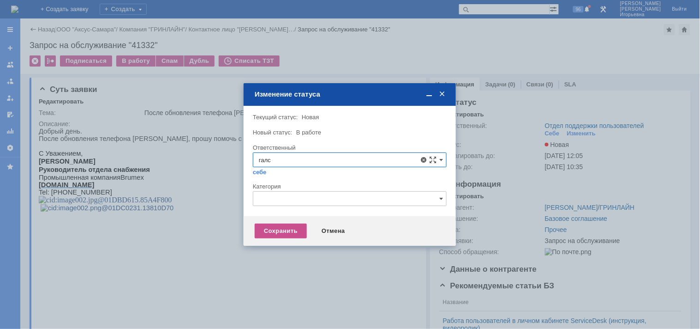
click at [291, 225] on span "[PERSON_NAME]" at bounding box center [350, 226] width 182 height 7
type input "[PERSON_NAME]"
click at [288, 231] on div "Сохранить" at bounding box center [281, 230] width 52 height 15
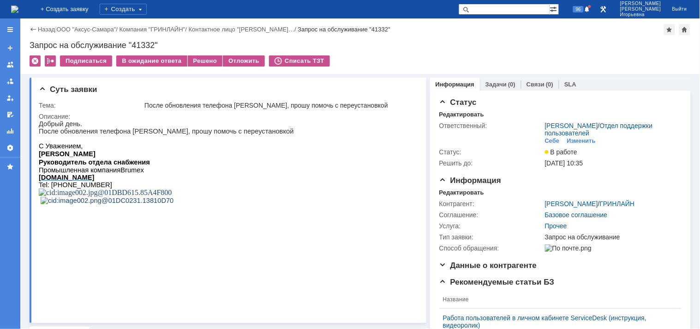
click at [142, 45] on div "Запрос на обслуживание "41332"" at bounding box center [360, 45] width 661 height 9
click at [143, 45] on div "Запрос на обслуживание "41332"" at bounding box center [360, 45] width 661 height 9
copy div "41332"
click at [18, 6] on img at bounding box center [14, 9] width 7 height 7
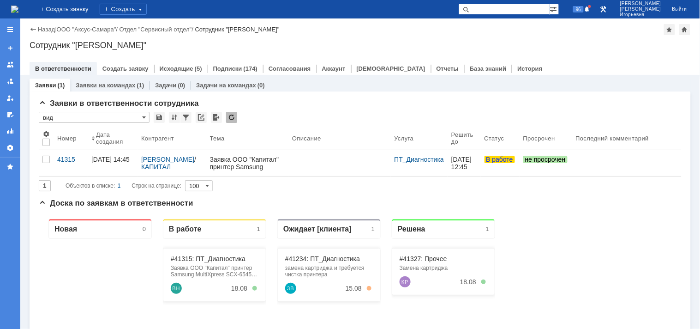
click at [98, 88] on link "Заявки на командах" at bounding box center [106, 85] width 60 height 7
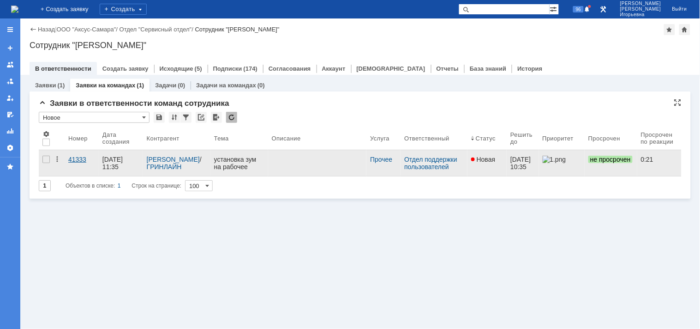
click at [81, 158] on div "41333" at bounding box center [81, 159] width 27 height 7
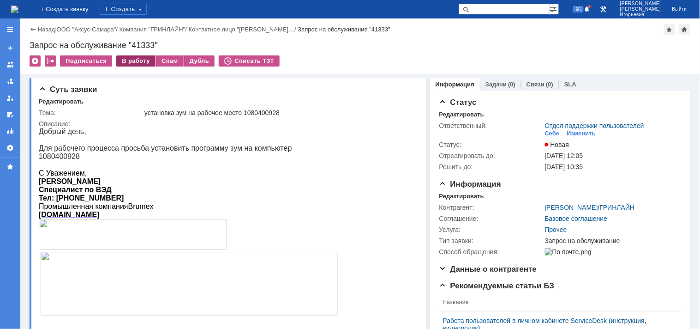
click at [129, 58] on div "В работу" at bounding box center [135, 60] width 39 height 11
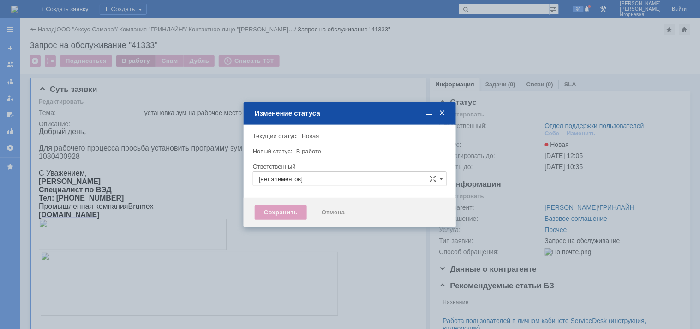
type input "Отдел поддержки пользователей"
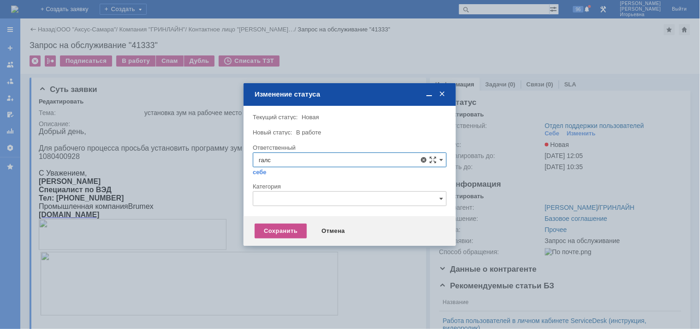
click at [294, 223] on span "[PERSON_NAME]" at bounding box center [350, 226] width 182 height 7
type input "[PERSON_NAME]"
click at [279, 232] on div "Сохранить" at bounding box center [281, 230] width 52 height 15
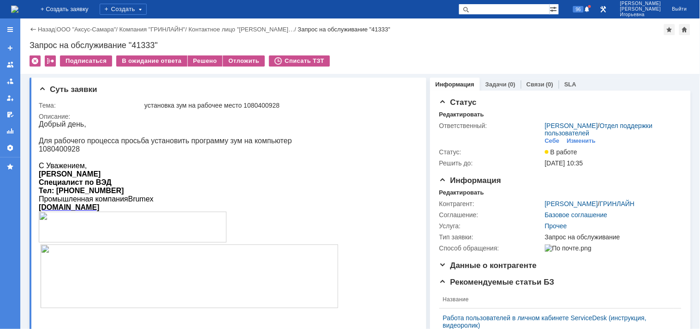
click at [146, 44] on div "Запрос на обслуживание "41333"" at bounding box center [360, 45] width 661 height 9
copy div "41333"
click at [98, 44] on div "Запрос на обслуживание "41333"" at bounding box center [360, 45] width 661 height 9
click at [138, 43] on div "Запрос на обслуживание "41333"" at bounding box center [360, 45] width 661 height 9
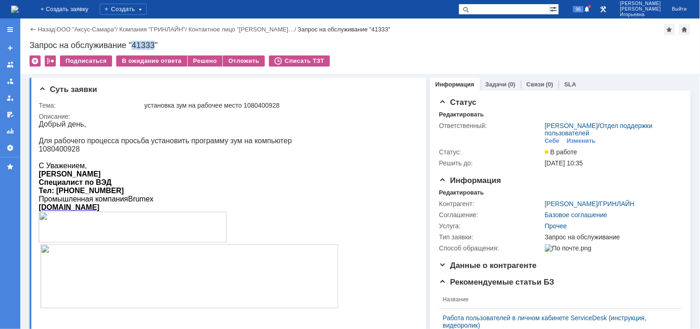
click at [138, 43] on div "Запрос на обслуживание "41333"" at bounding box center [360, 45] width 661 height 9
copy div "41333"
click at [18, 6] on img at bounding box center [14, 9] width 7 height 7
